Goal: Register for event/course

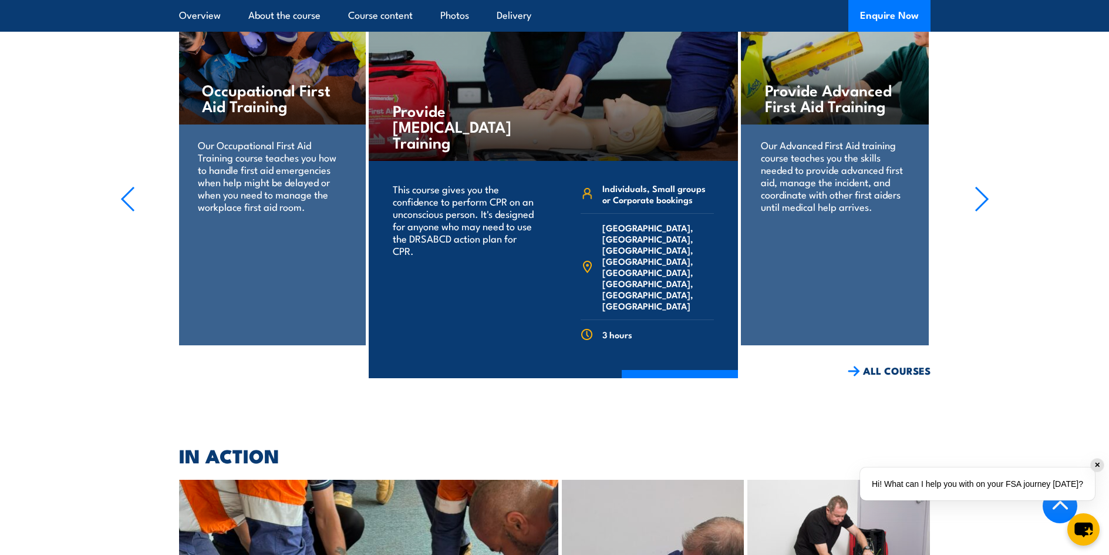
scroll to position [1937, 0]
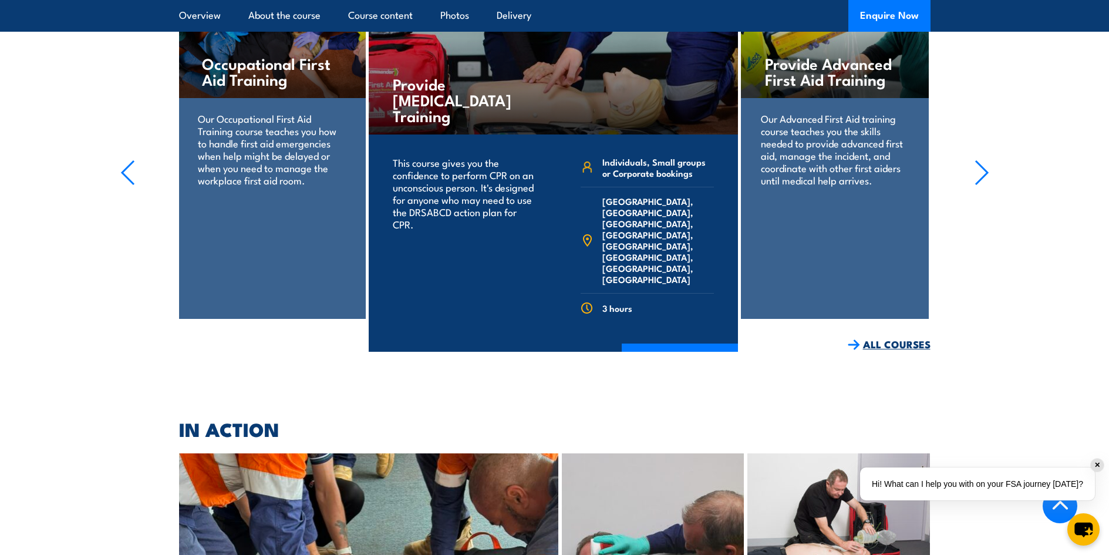
click at [881, 351] on link "ALL COURSES" at bounding box center [889, 345] width 83 height 14
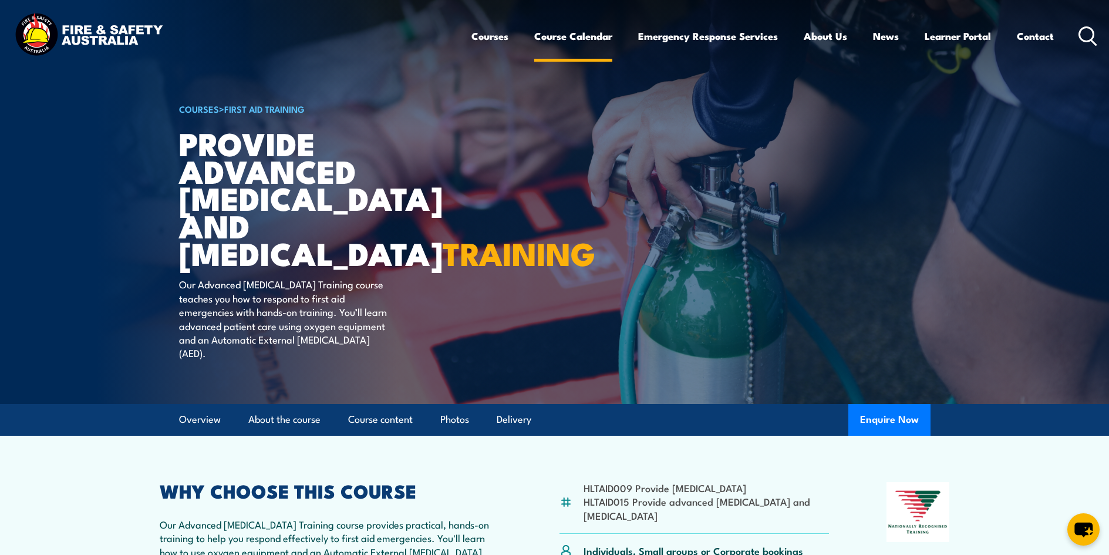
click at [559, 37] on link "Course Calendar" at bounding box center [573, 36] width 78 height 31
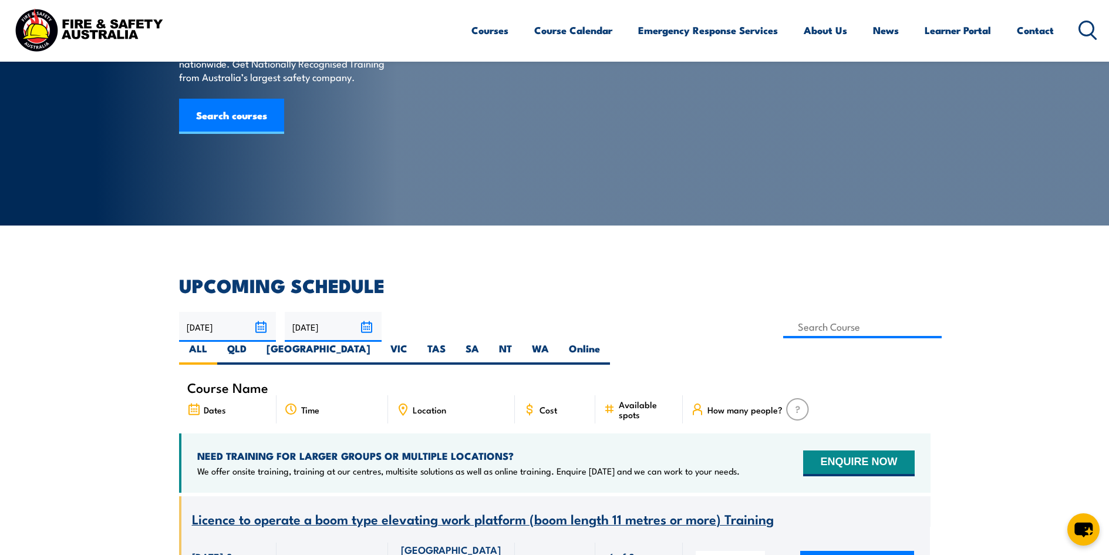
scroll to position [176, 0]
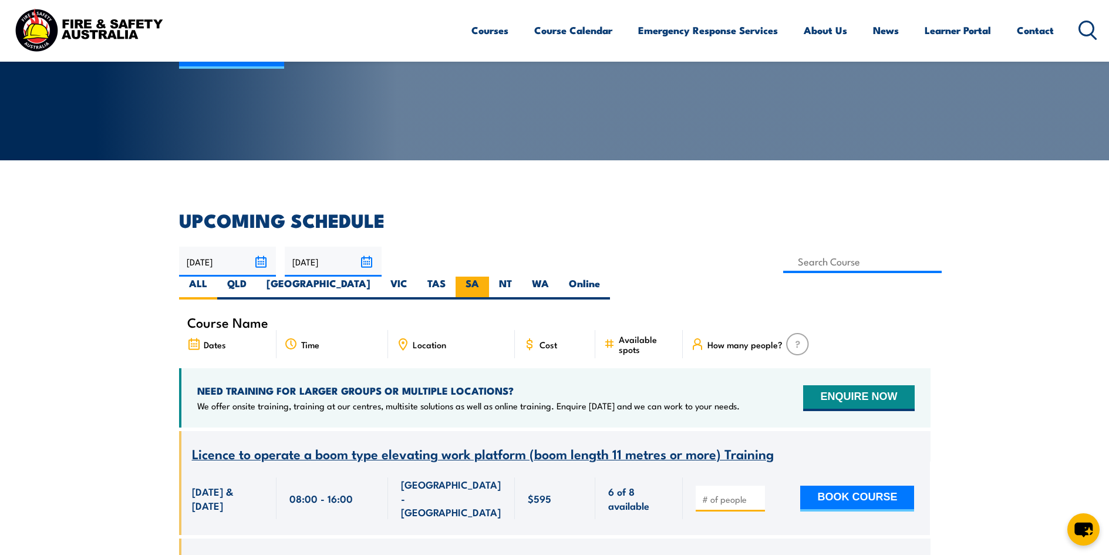
click at [489, 276] on label "SA" at bounding box center [472, 287] width 33 height 23
click at [487, 276] on input "SA" at bounding box center [483, 280] width 8 height 8
radio input "true"
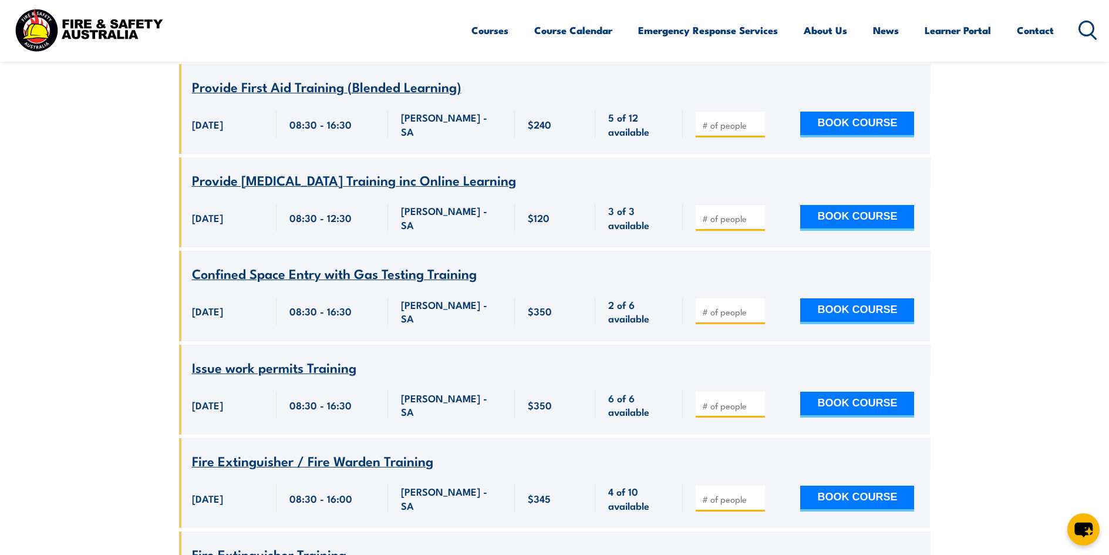
scroll to position [1738, 0]
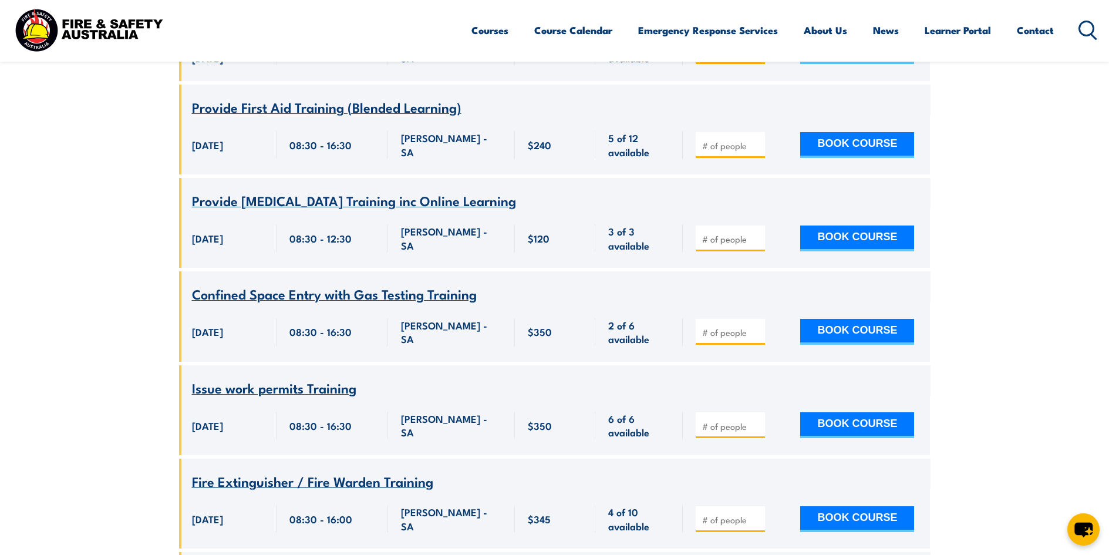
click at [318, 97] on span "Provide First Aid Training (Blended Learning)" at bounding box center [326, 107] width 269 height 20
